Goal: Information Seeking & Learning: Learn about a topic

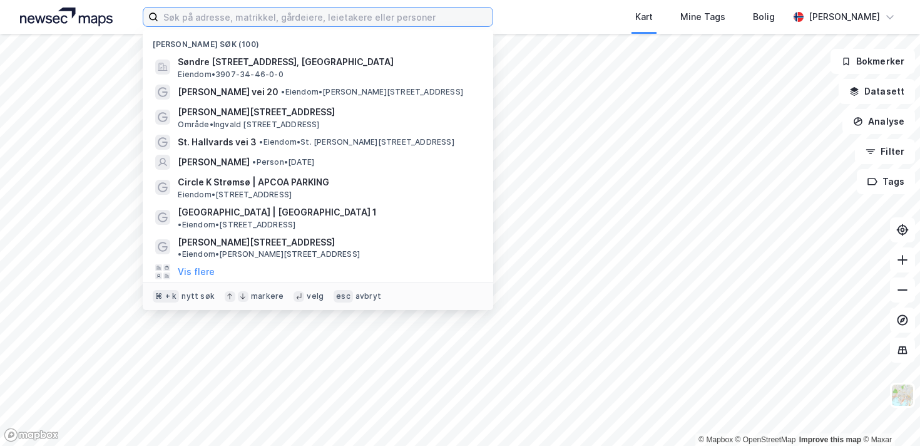
click at [181, 21] on input at bounding box center [325, 17] width 334 height 19
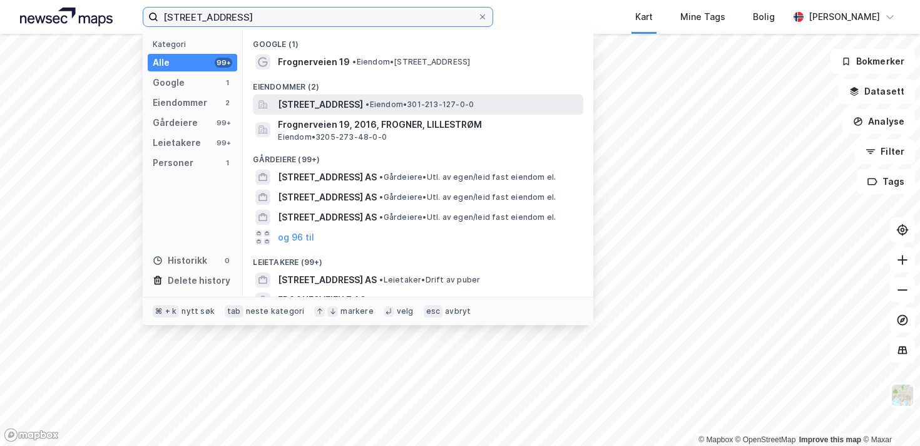
type input "[STREET_ADDRESS]"
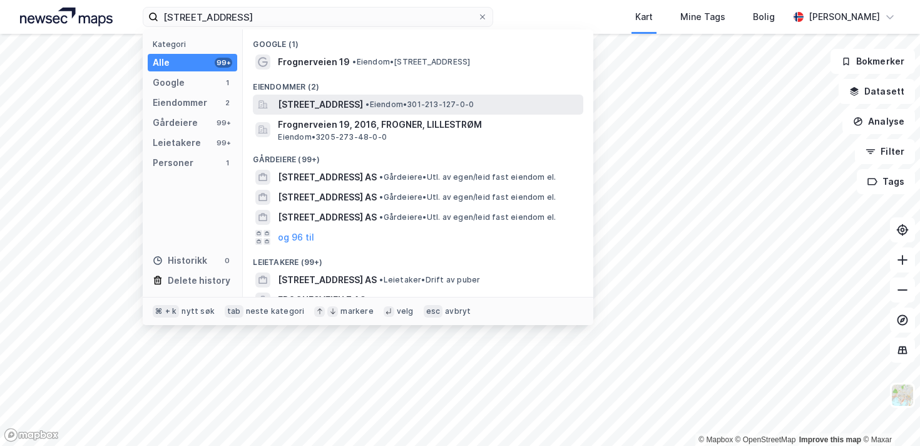
click at [336, 100] on span "[STREET_ADDRESS]" at bounding box center [320, 104] width 85 height 15
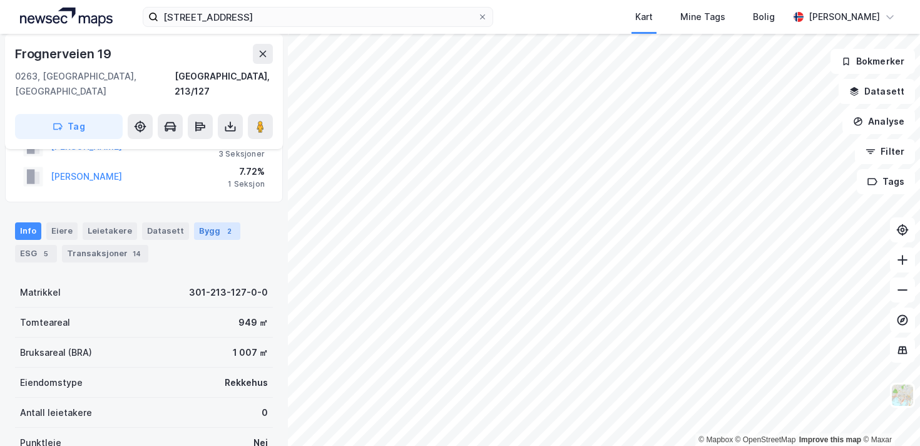
scroll to position [68, 0]
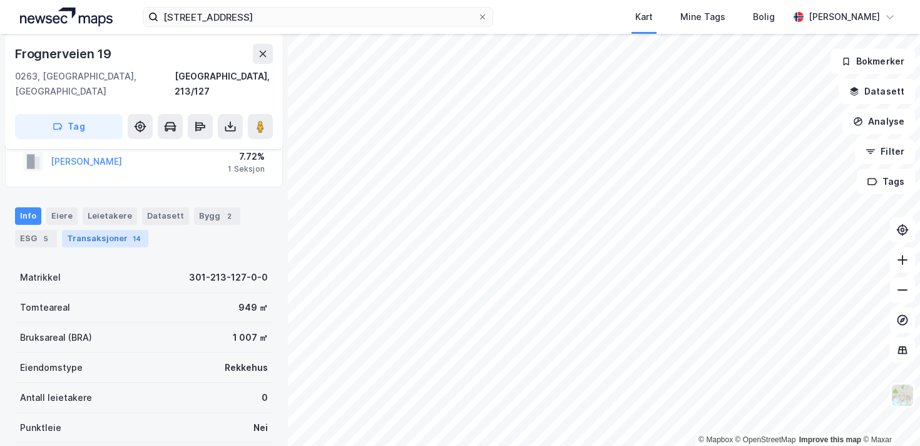
click at [132, 232] on div "14" at bounding box center [136, 238] width 13 height 13
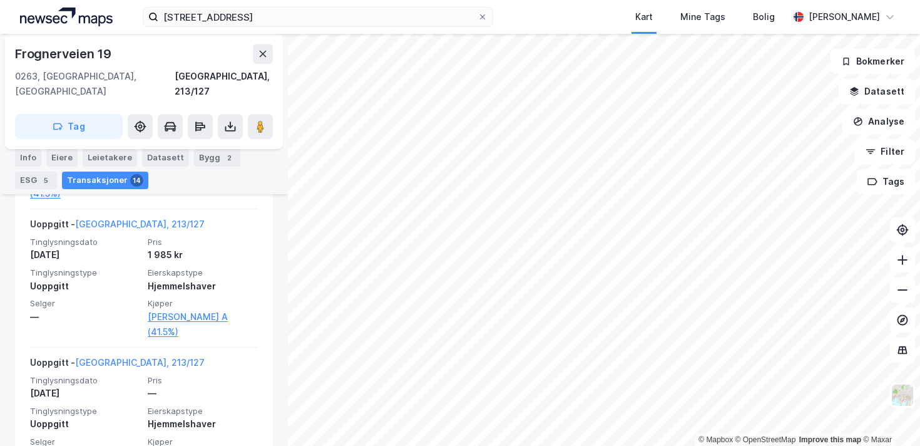
scroll to position [2085, 0]
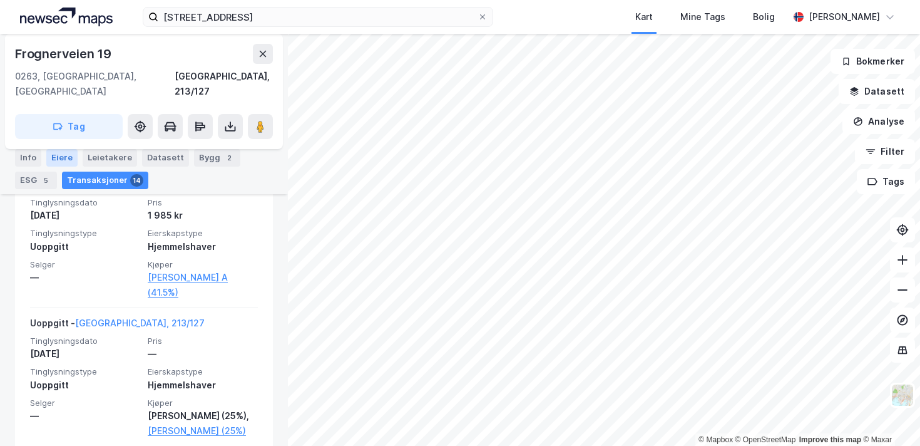
click at [57, 150] on div "Eiere" at bounding box center [61, 158] width 31 height 18
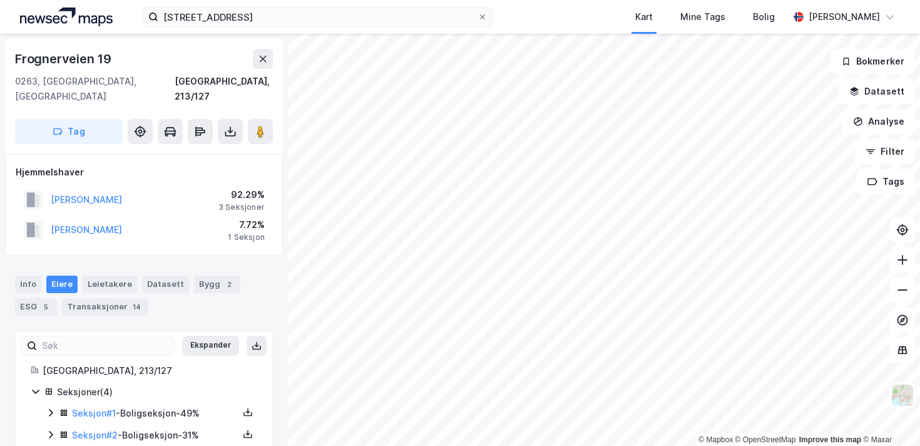
scroll to position [59, 0]
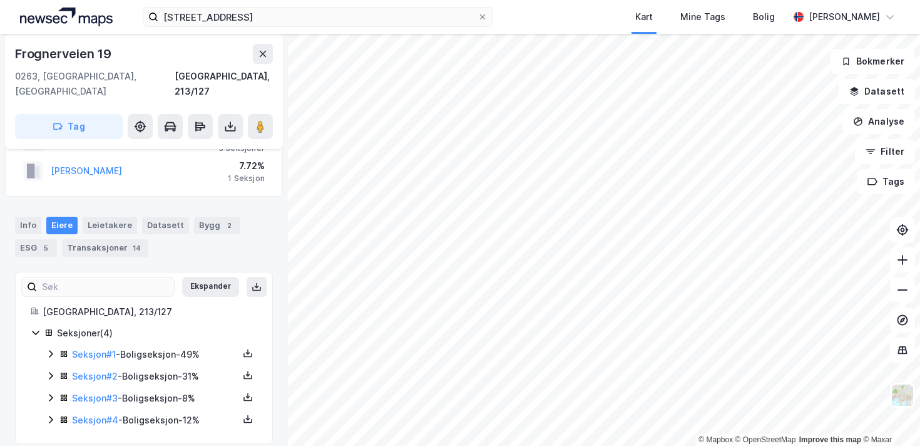
click at [51, 414] on icon at bounding box center [51, 419] width 10 height 10
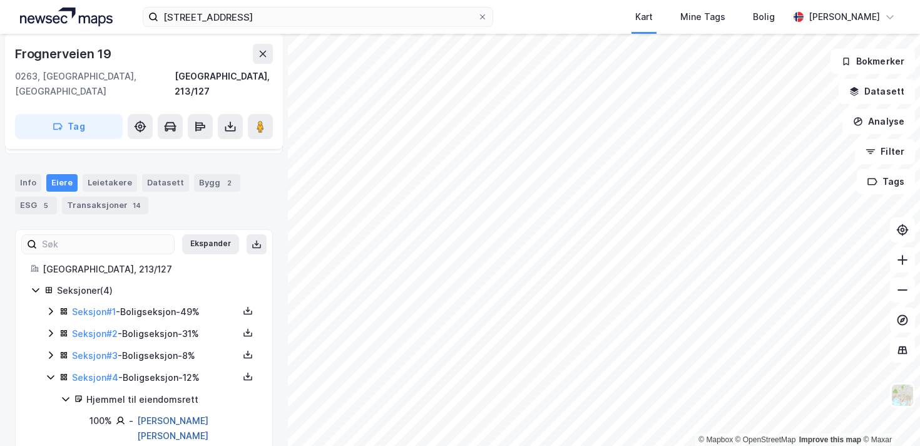
click at [200, 415] on link "[PERSON_NAME] [PERSON_NAME]" at bounding box center [172, 428] width 71 height 26
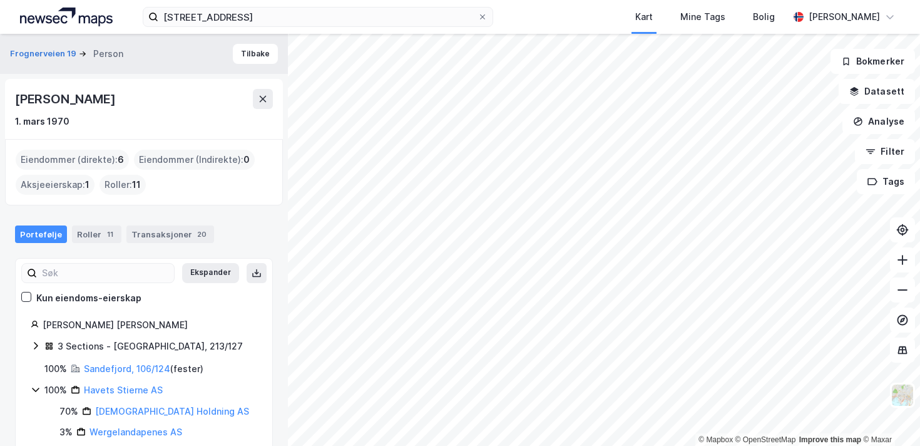
scroll to position [68, 0]
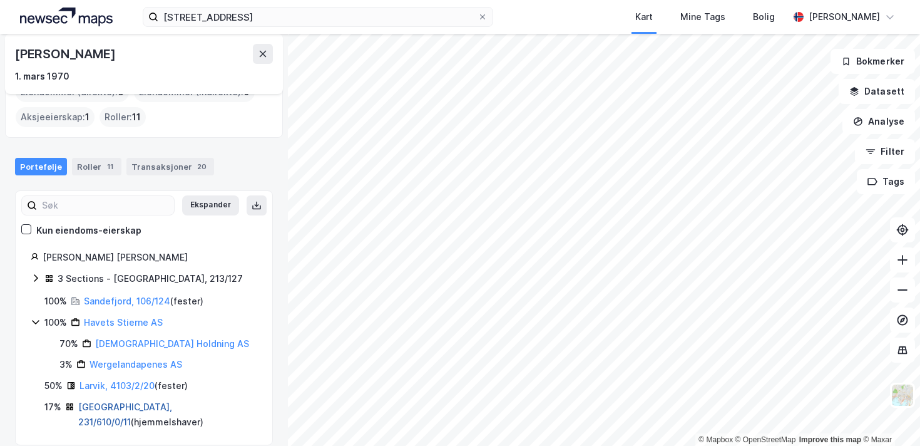
click at [125, 410] on link "[GEOGRAPHIC_DATA], 231/610/0/11" at bounding box center [125, 414] width 94 height 26
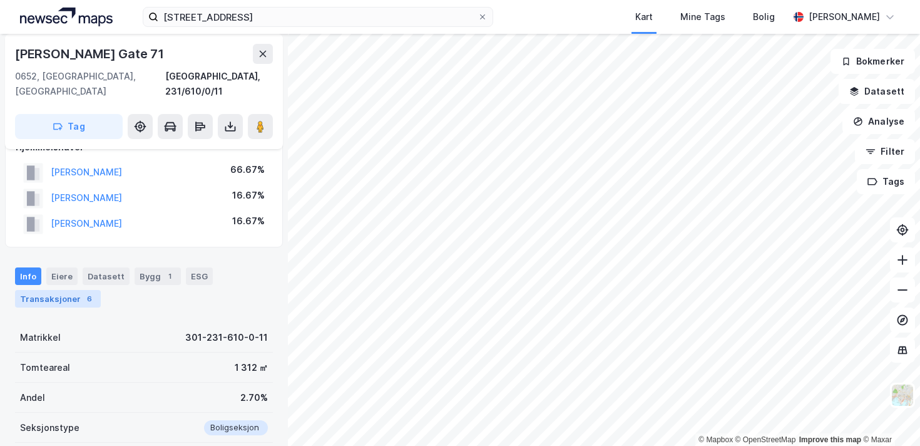
scroll to position [89, 0]
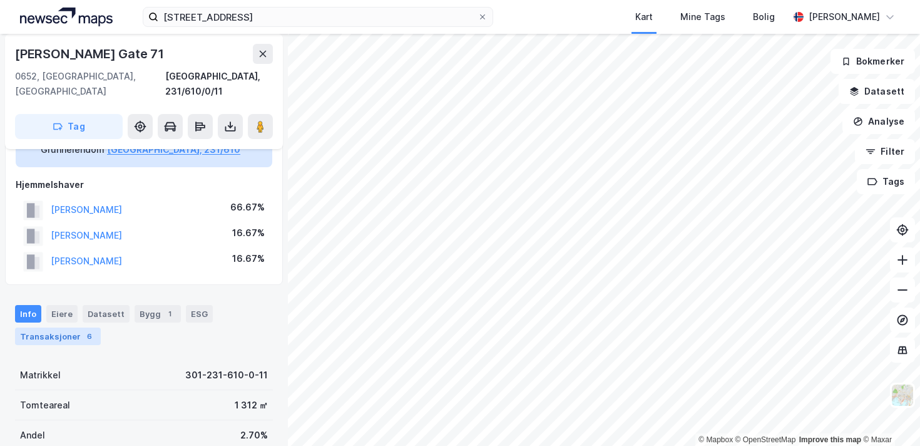
click at [78, 327] on div "Transaksjoner 6" at bounding box center [58, 336] width 86 height 18
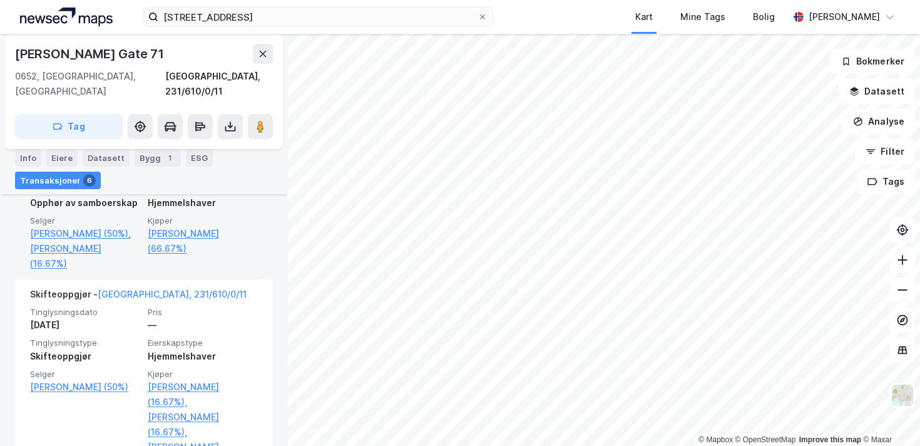
scroll to position [560, 0]
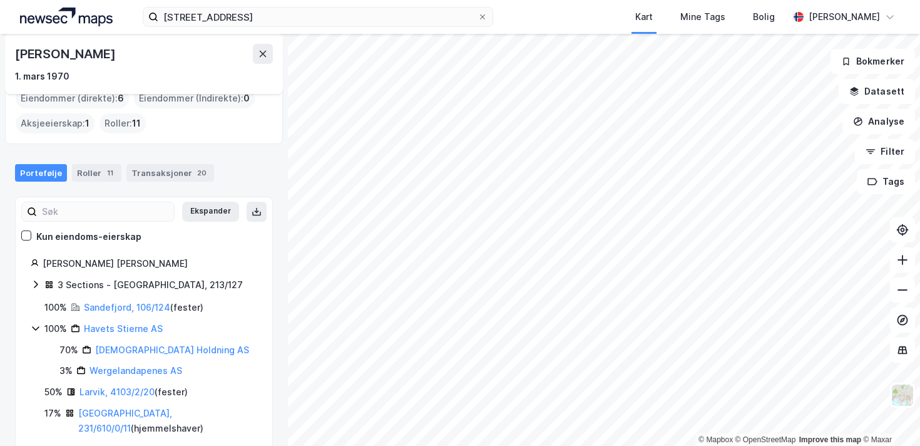
scroll to position [68, 0]
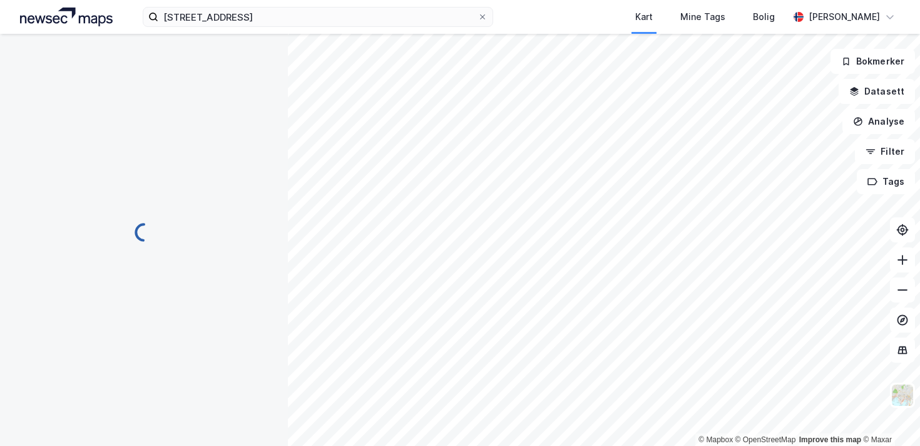
scroll to position [59, 0]
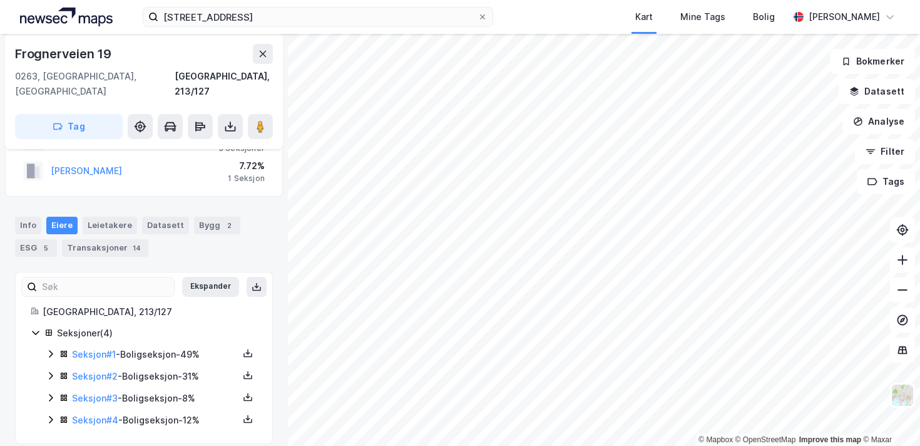
click at [56, 412] on div "Seksjon # 4 - Boligseksjon - 12%" at bounding box center [152, 420] width 212 height 16
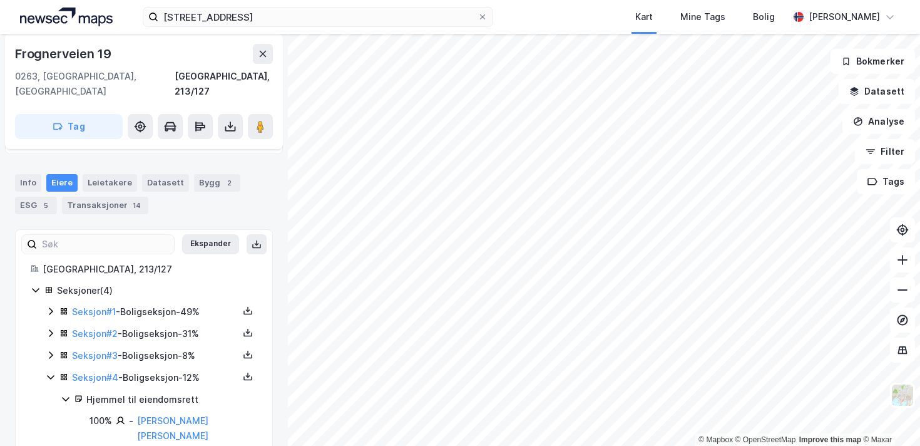
click at [192, 370] on div "Seksjon # 4 - Boligseksjon - 12%" at bounding box center [155, 377] width 166 height 15
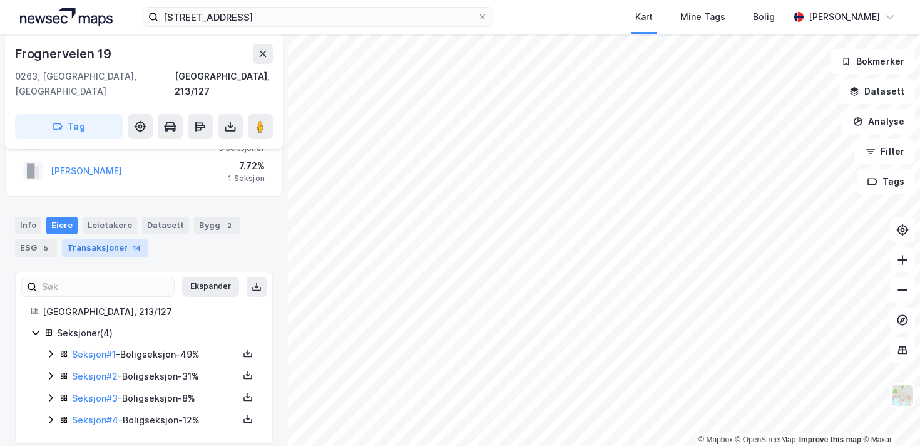
click at [131, 242] on div "14" at bounding box center [136, 248] width 13 height 13
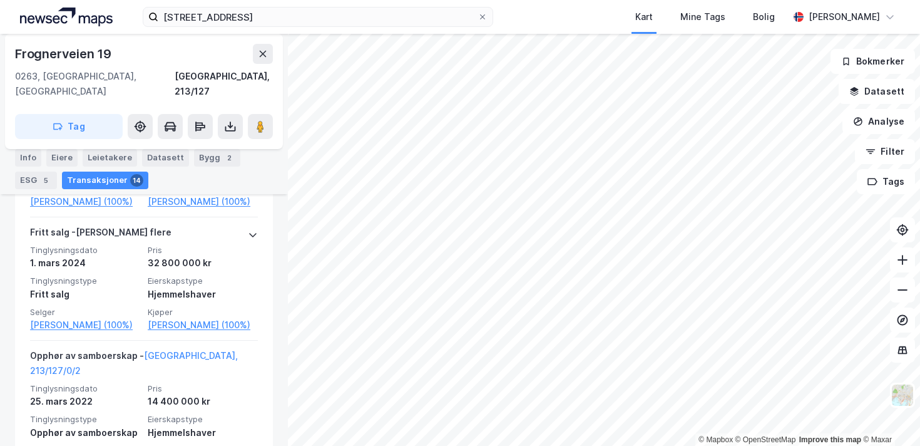
scroll to position [457, 0]
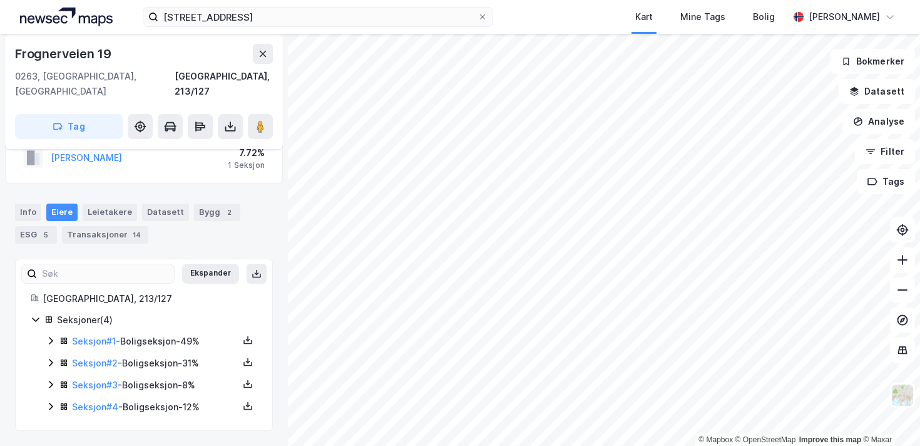
scroll to position [59, 0]
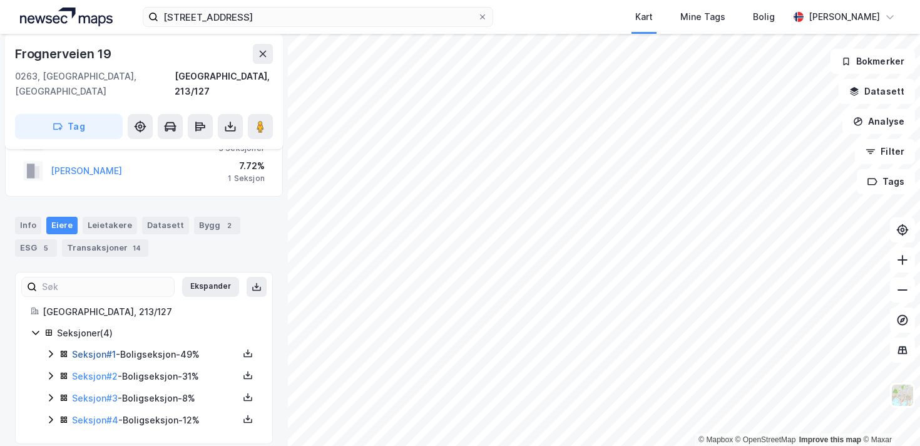
click at [111, 349] on link "Seksjon # 1" at bounding box center [94, 354] width 44 height 11
click at [113, 370] on link "Seksjon # 2" at bounding box center [95, 375] width 46 height 11
click at [105, 392] on link "Seksjon # 3" at bounding box center [95, 397] width 46 height 11
click at [114, 414] on link "Seksjon # 4" at bounding box center [95, 419] width 46 height 11
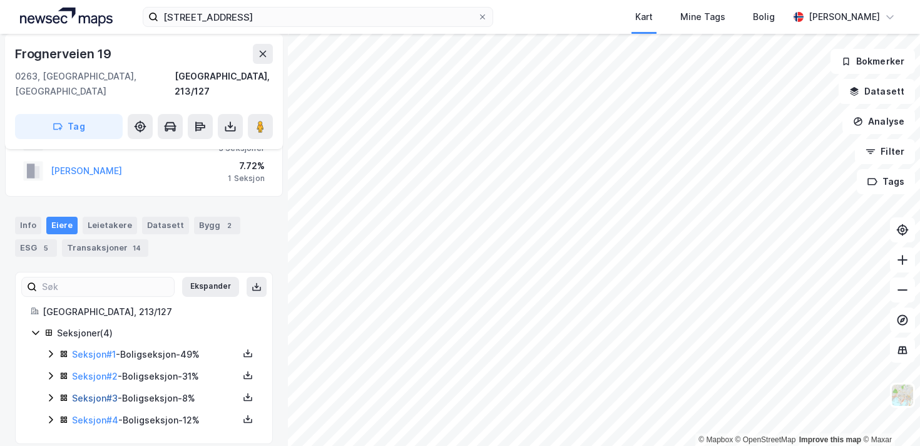
click at [95, 392] on link "Seksjon # 3" at bounding box center [95, 397] width 46 height 11
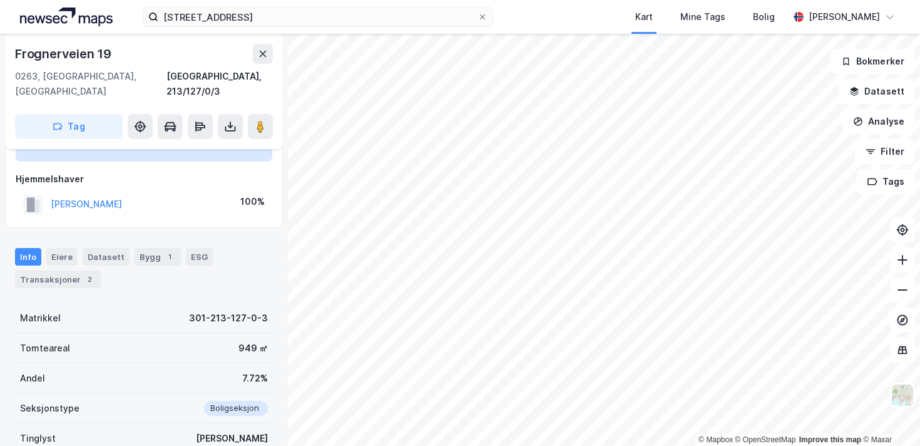
scroll to position [92, 0]
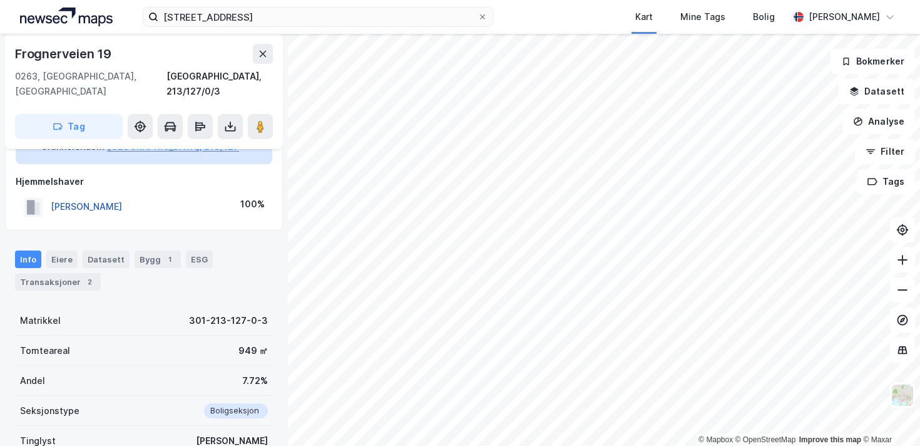
click at [0, 0] on button "[PERSON_NAME]" at bounding box center [0, 0] width 0 height 0
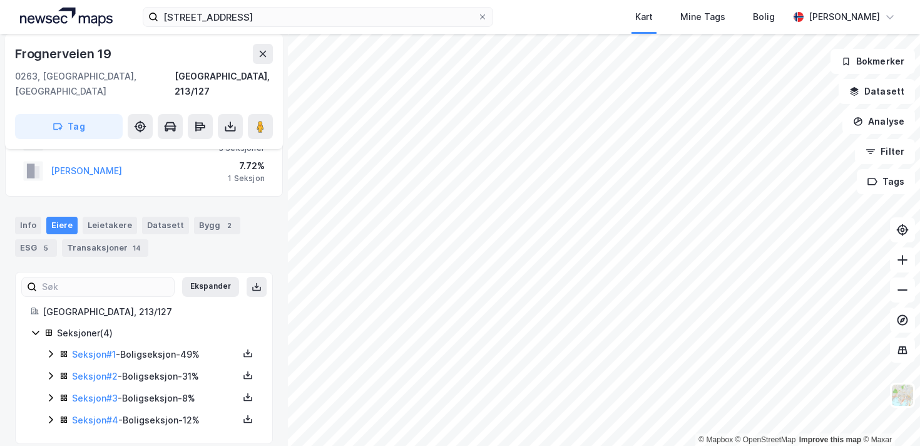
click at [48, 414] on icon at bounding box center [51, 419] width 10 height 10
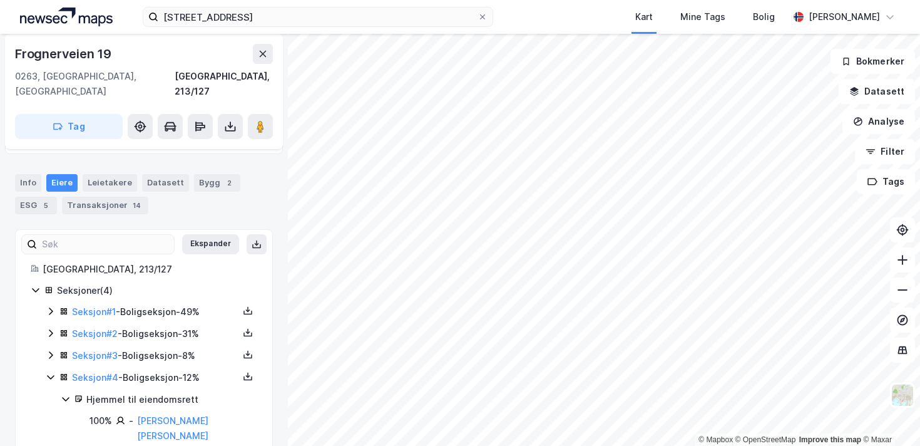
click at [50, 372] on icon at bounding box center [51, 377] width 10 height 10
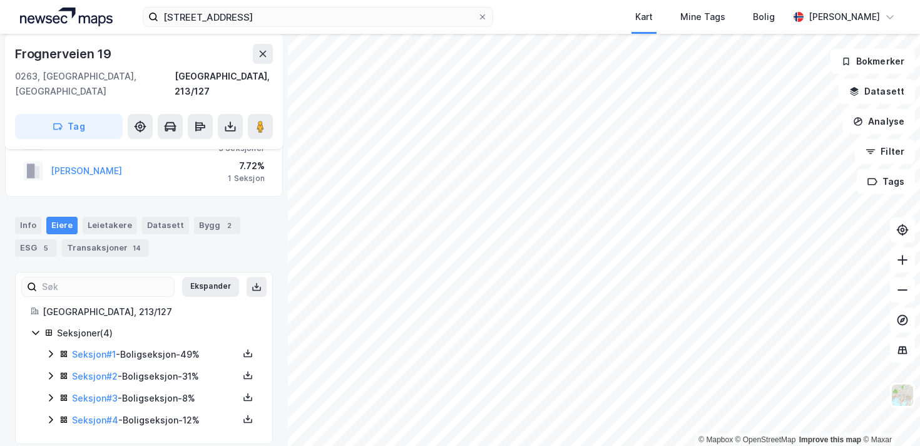
scroll to position [0, 0]
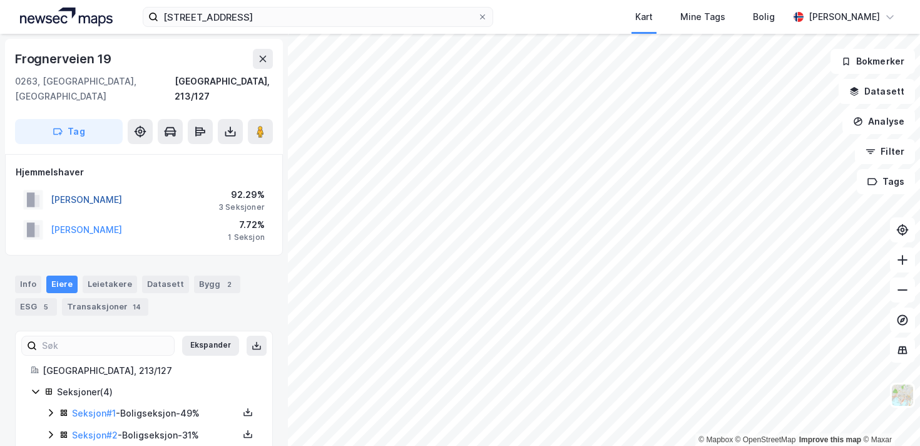
click at [0, 0] on button "[PERSON_NAME]" at bounding box center [0, 0] width 0 height 0
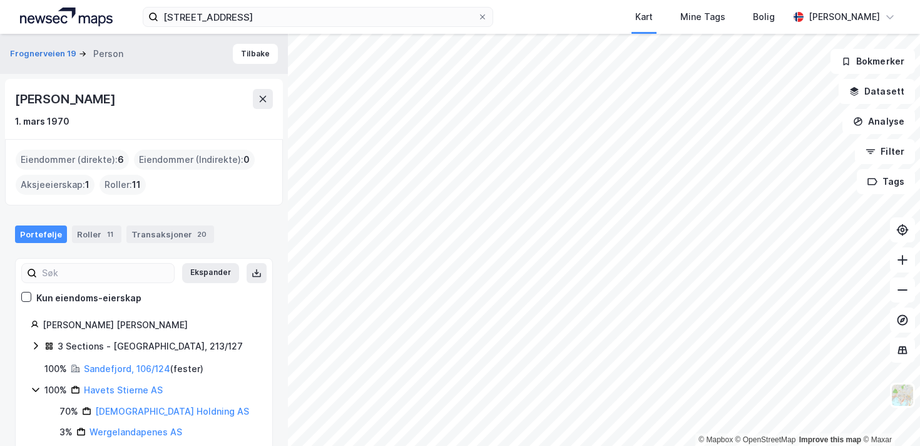
scroll to position [68, 0]
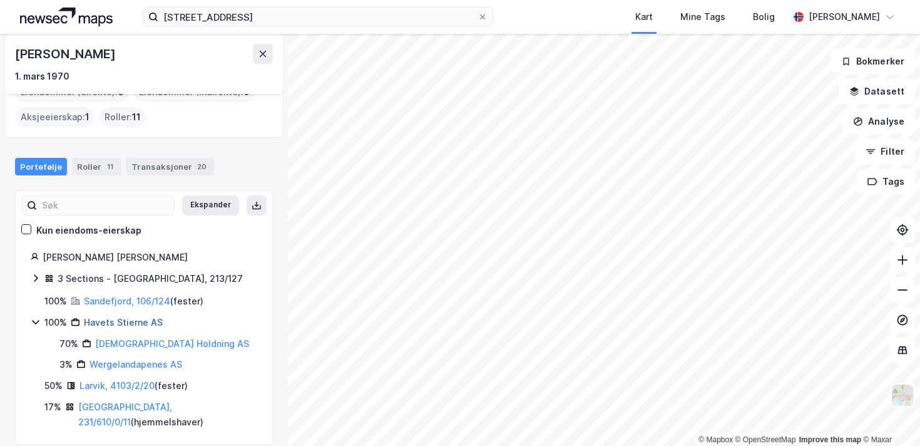
click at [150, 322] on link "Havets Stierne AS" at bounding box center [123, 322] width 79 height 11
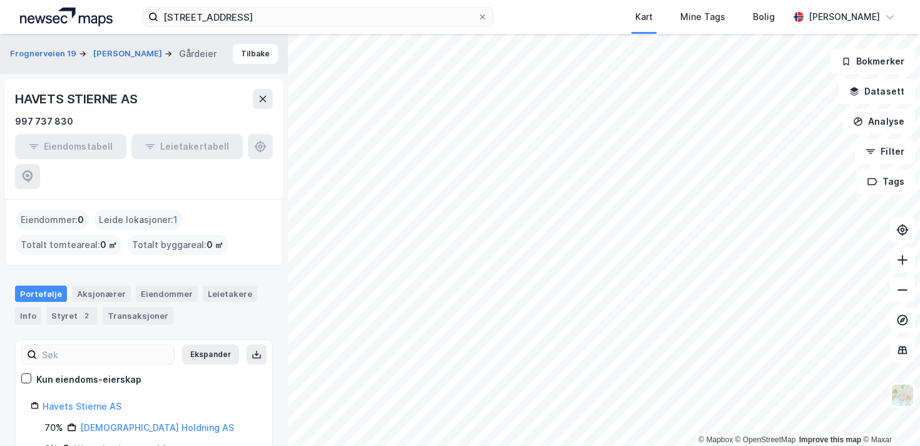
scroll to position [11, 0]
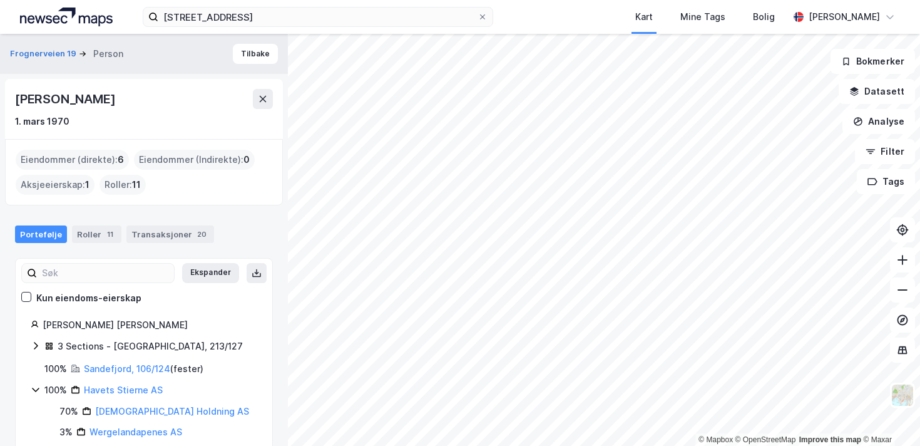
scroll to position [68, 0]
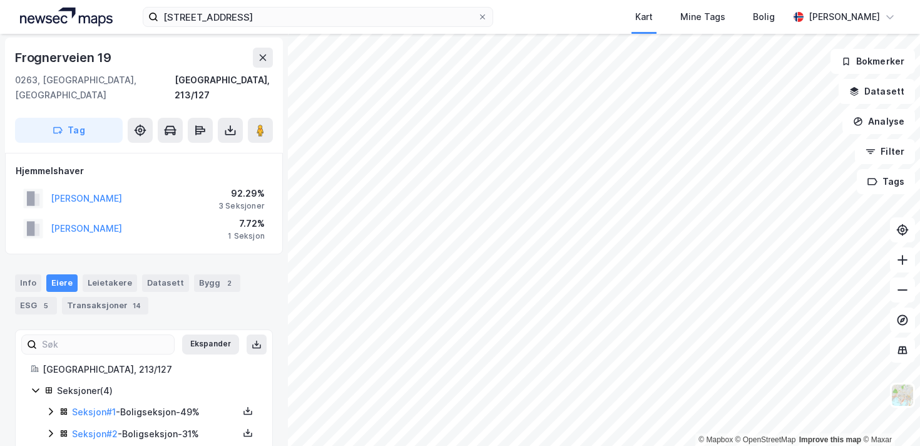
scroll to position [59, 0]
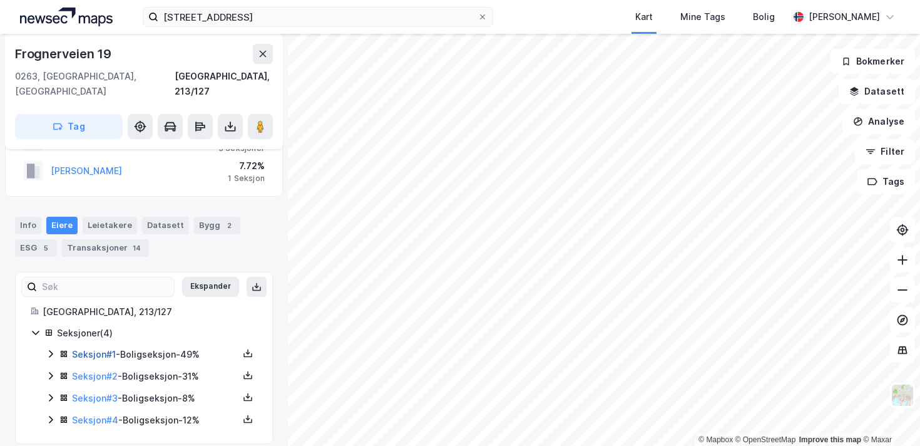
click at [105, 349] on link "Seksjon # 1" at bounding box center [94, 354] width 44 height 11
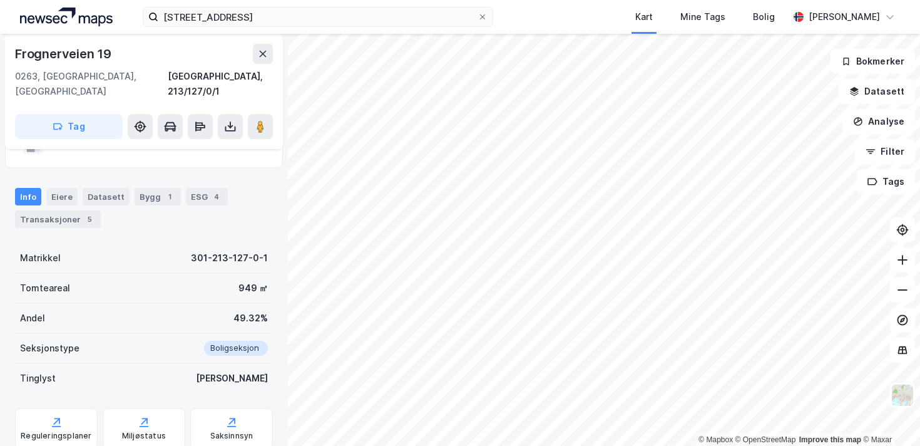
scroll to position [145, 0]
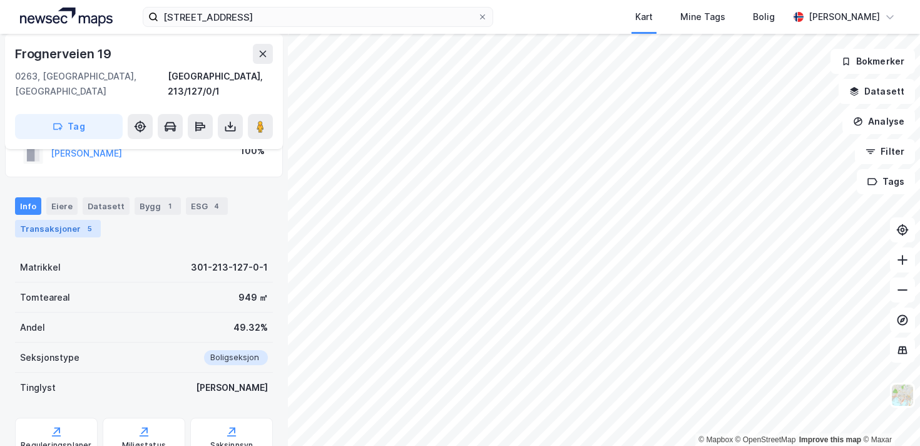
click at [84, 222] on div "5" at bounding box center [89, 228] width 13 height 13
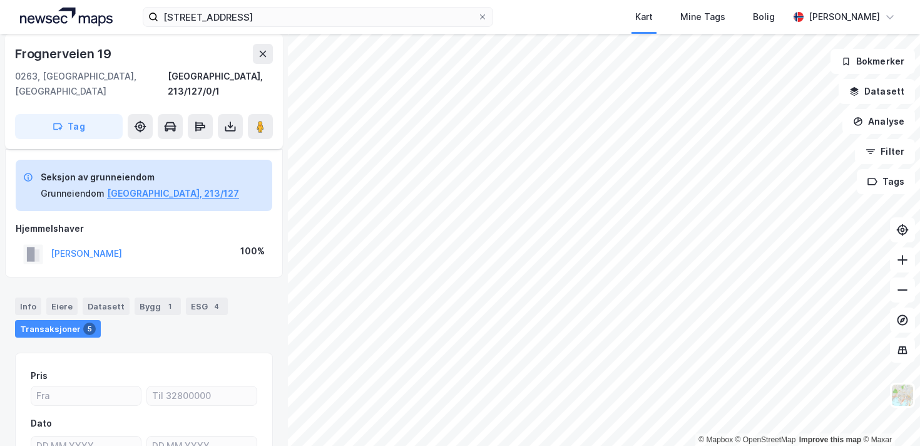
scroll to position [46, 0]
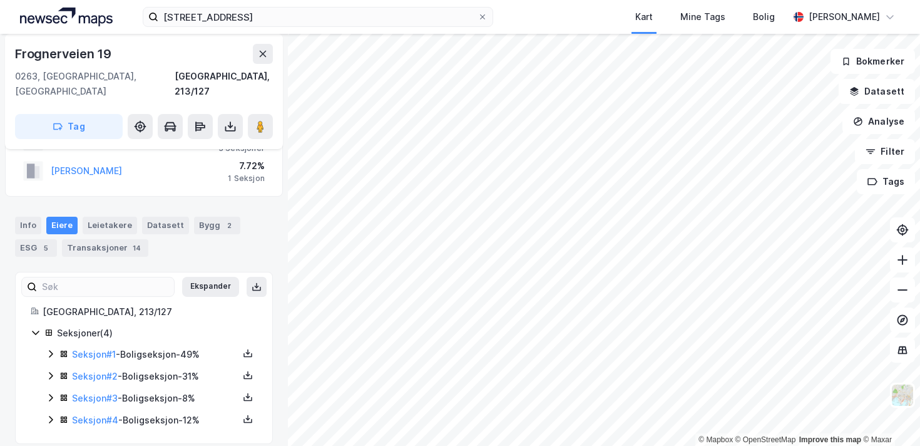
scroll to position [58, 0]
click at [85, 371] on link "Seksjon # 2" at bounding box center [95, 376] width 46 height 11
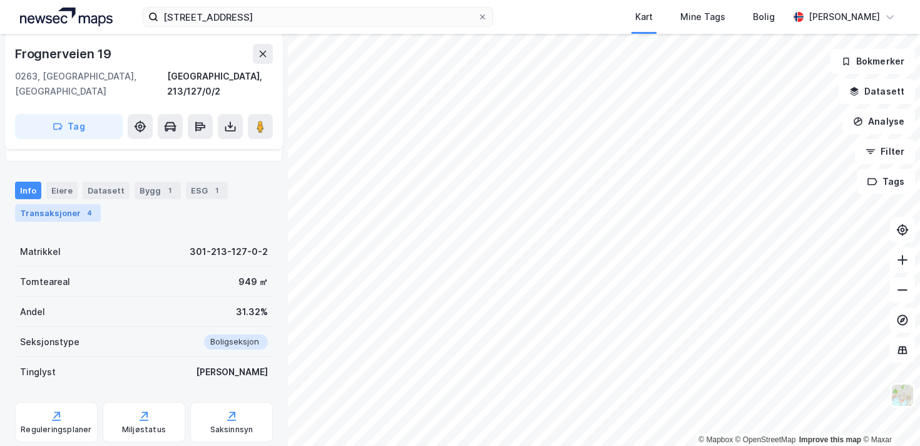
click at [69, 204] on div "Transaksjoner 4" at bounding box center [58, 213] width 86 height 18
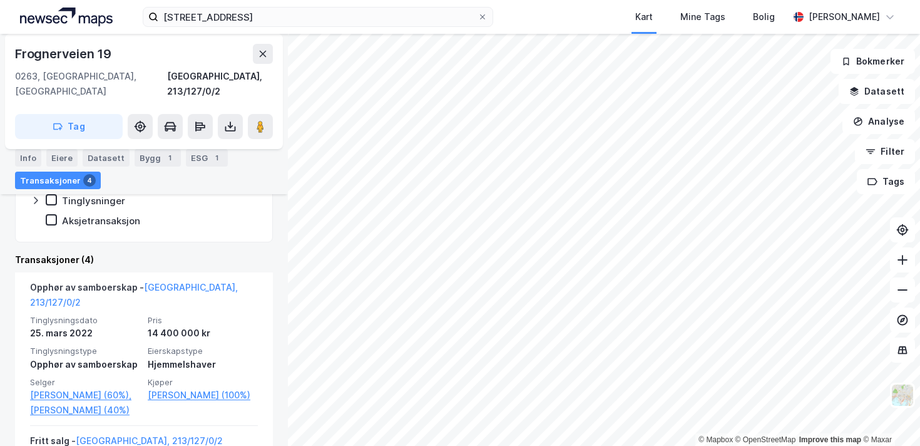
scroll to position [356, 0]
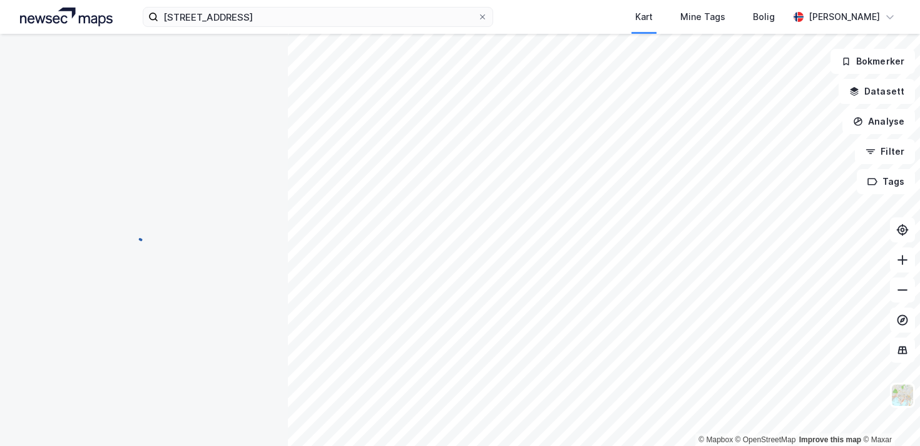
scroll to position [59, 0]
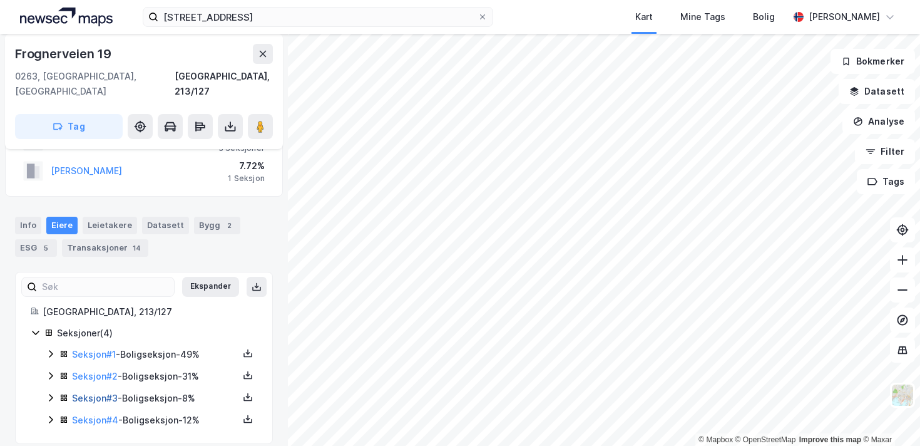
click at [88, 392] on link "Seksjon # 3" at bounding box center [95, 397] width 46 height 11
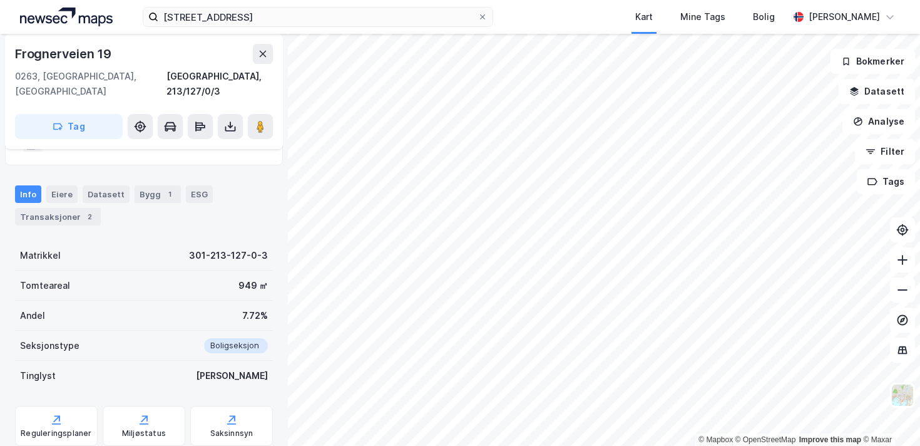
scroll to position [155, 0]
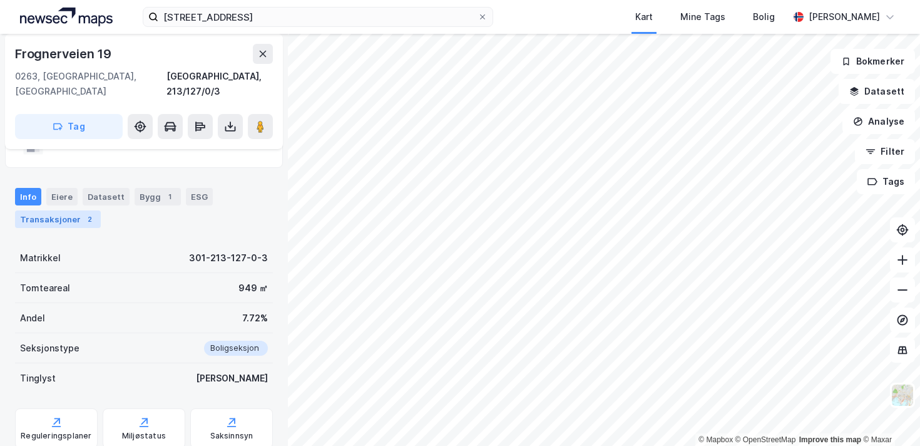
click at [93, 210] on div "Transaksjoner 2" at bounding box center [58, 219] width 86 height 18
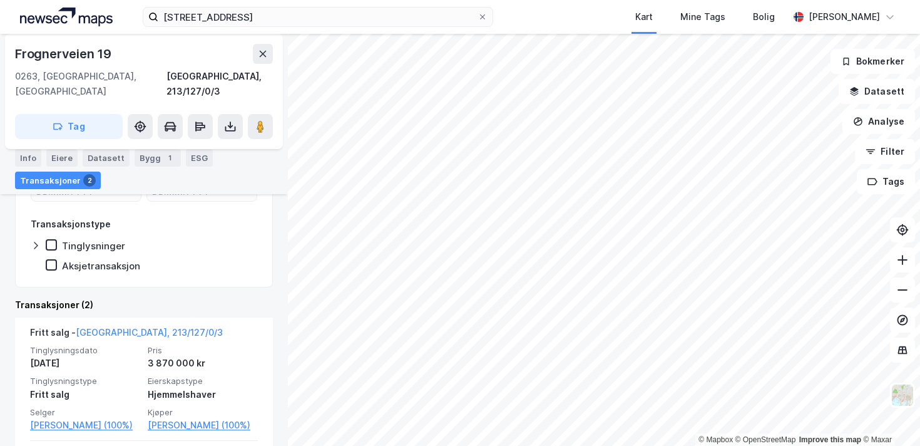
scroll to position [299, 0]
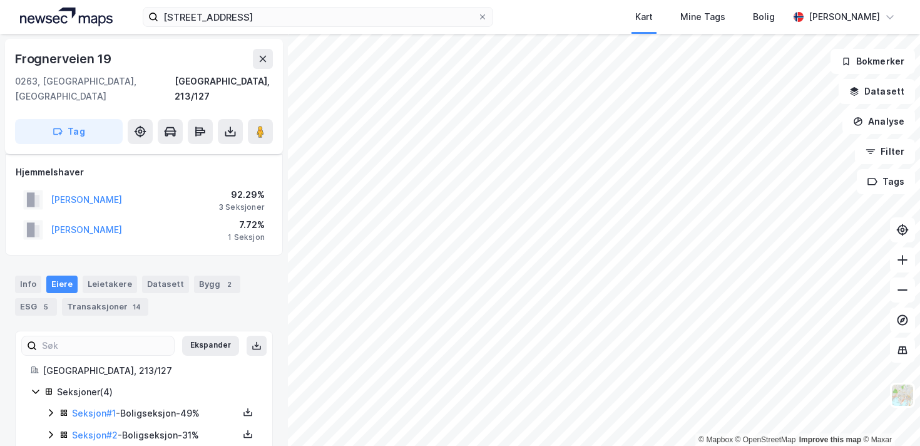
scroll to position [59, 0]
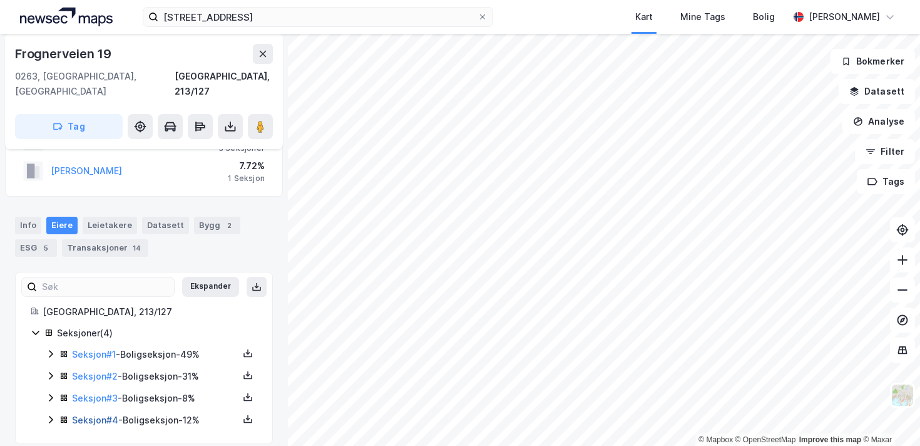
click at [99, 414] on link "Seksjon # 4" at bounding box center [95, 419] width 46 height 11
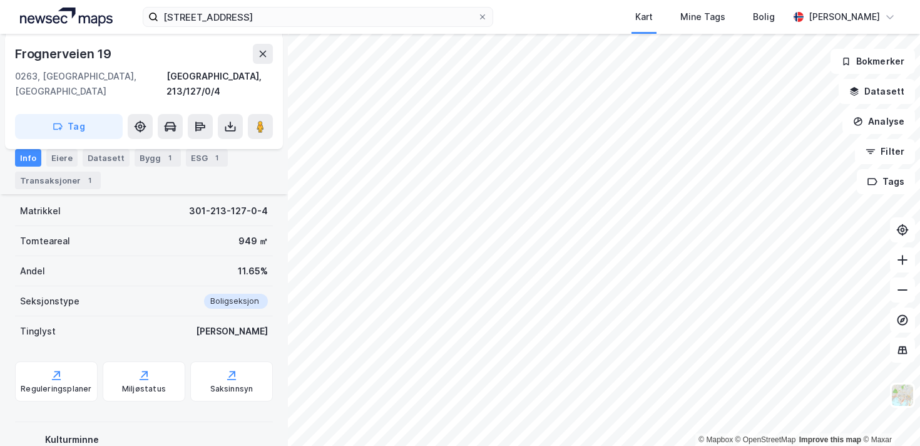
scroll to position [153, 0]
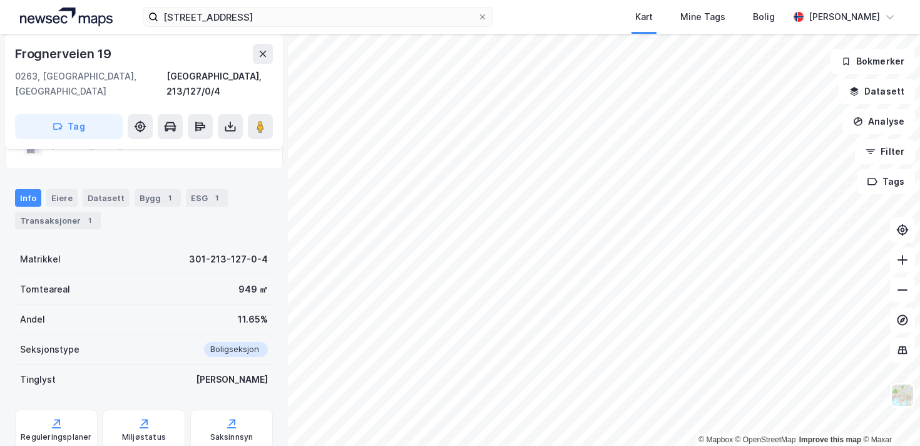
click at [38, 195] on div "Info Eiere Datasett Bygg 1 ESG 1 Transaksjoner 1" at bounding box center [144, 209] width 258 height 40
click at [38, 212] on div "Transaksjoner 1" at bounding box center [58, 221] width 86 height 18
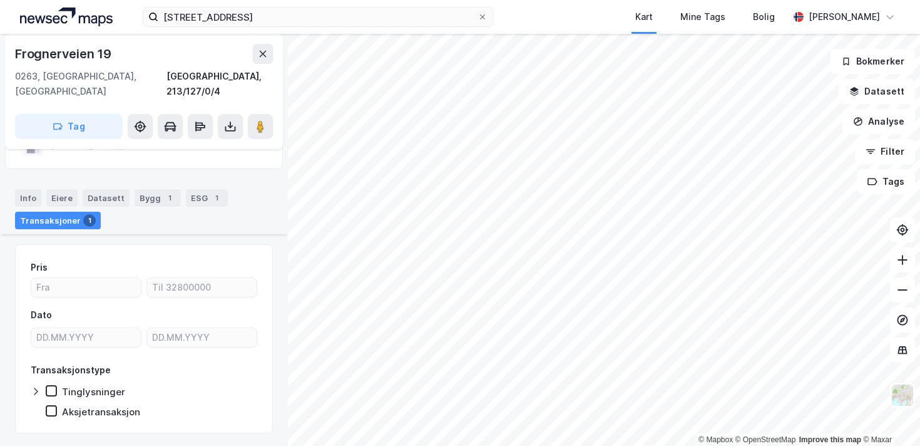
scroll to position [278, 0]
